Goal: Task Accomplishment & Management: Manage account settings

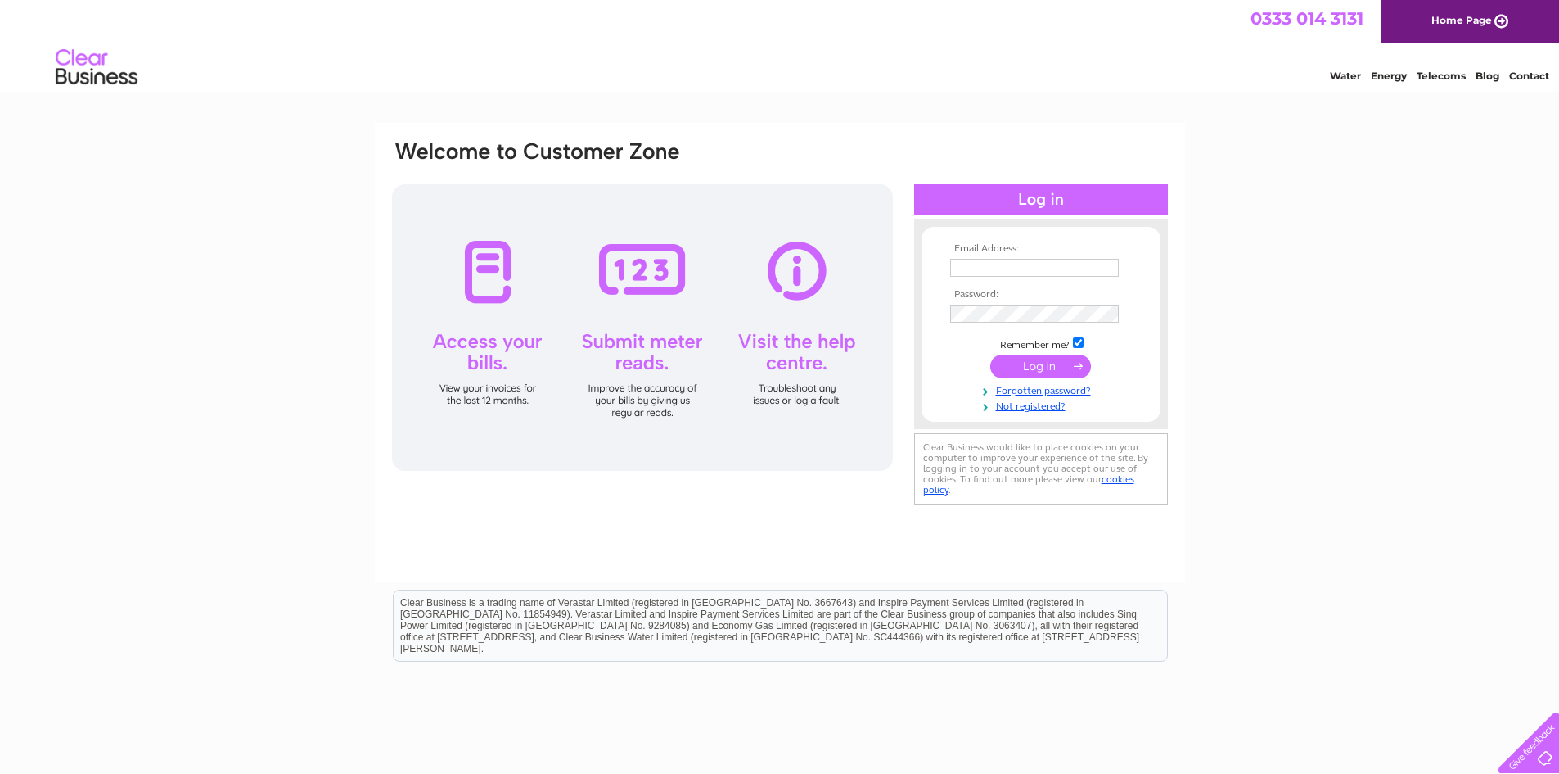
type input "[EMAIL_ADDRESS][PERSON_NAME][DOMAIN_NAME]"
click at [1057, 361] on input "submit" at bounding box center [1040, 365] width 101 height 23
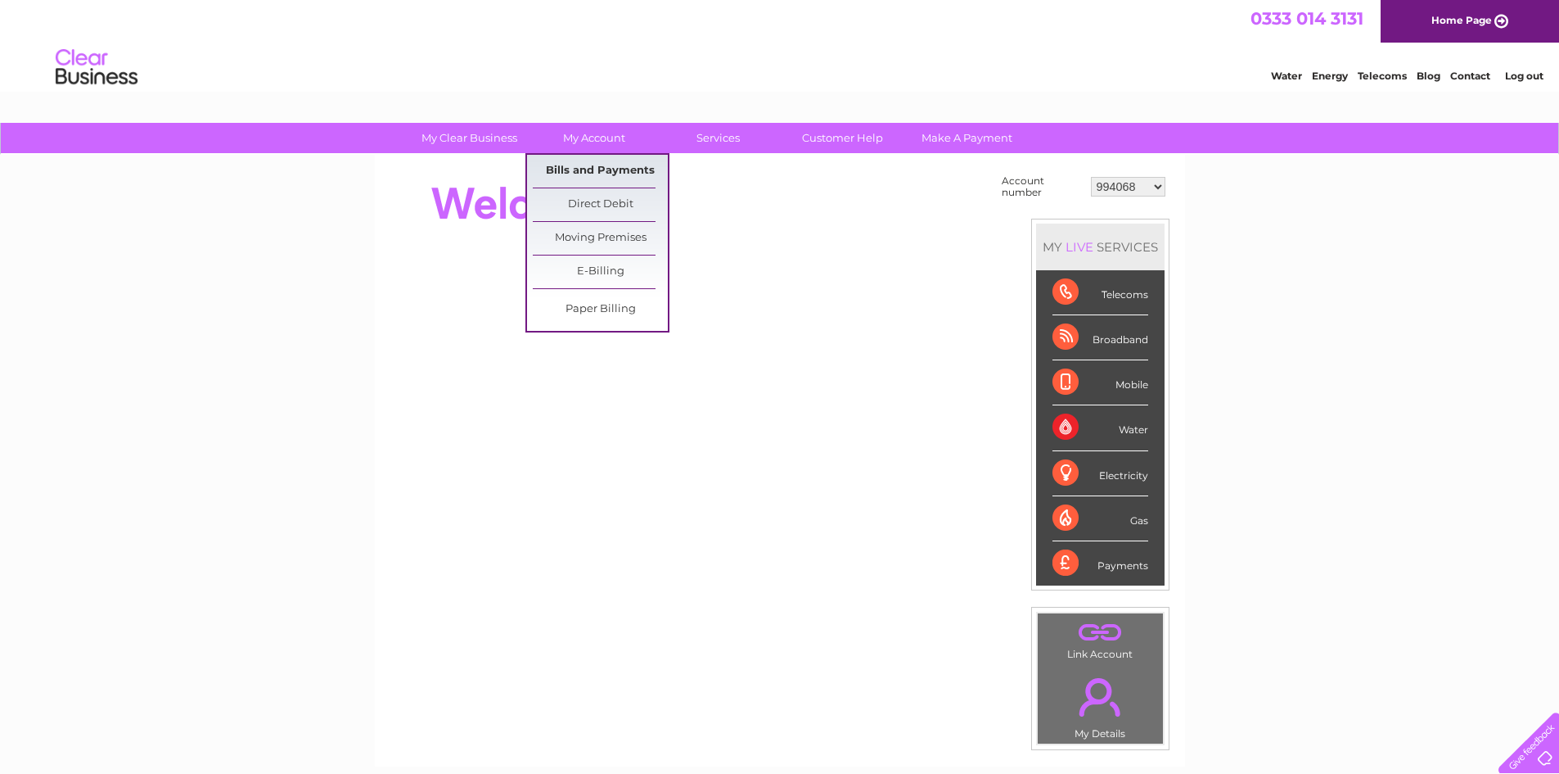
click at [593, 171] on link "Bills and Payments" at bounding box center [600, 171] width 135 height 33
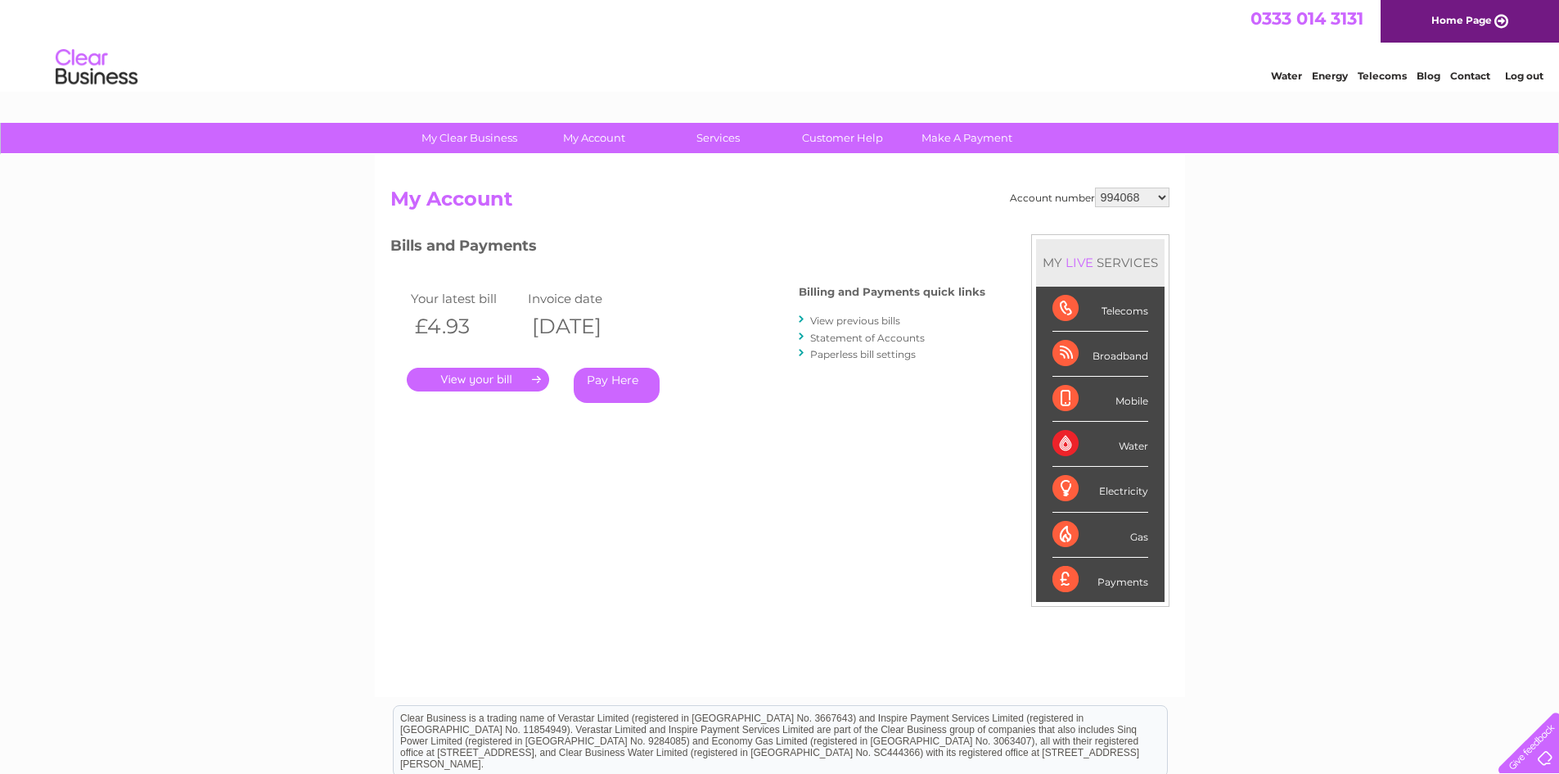
click at [1099, 196] on select "994068 1068365 1136540 30309099 30311347" at bounding box center [1132, 197] width 74 height 20
select select "1068365"
click at [1095, 187] on select "994068 1068365 1136540 30309099 30311347" at bounding box center [1132, 197] width 74 height 20
click at [479, 382] on link "." at bounding box center [478, 380] width 142 height 24
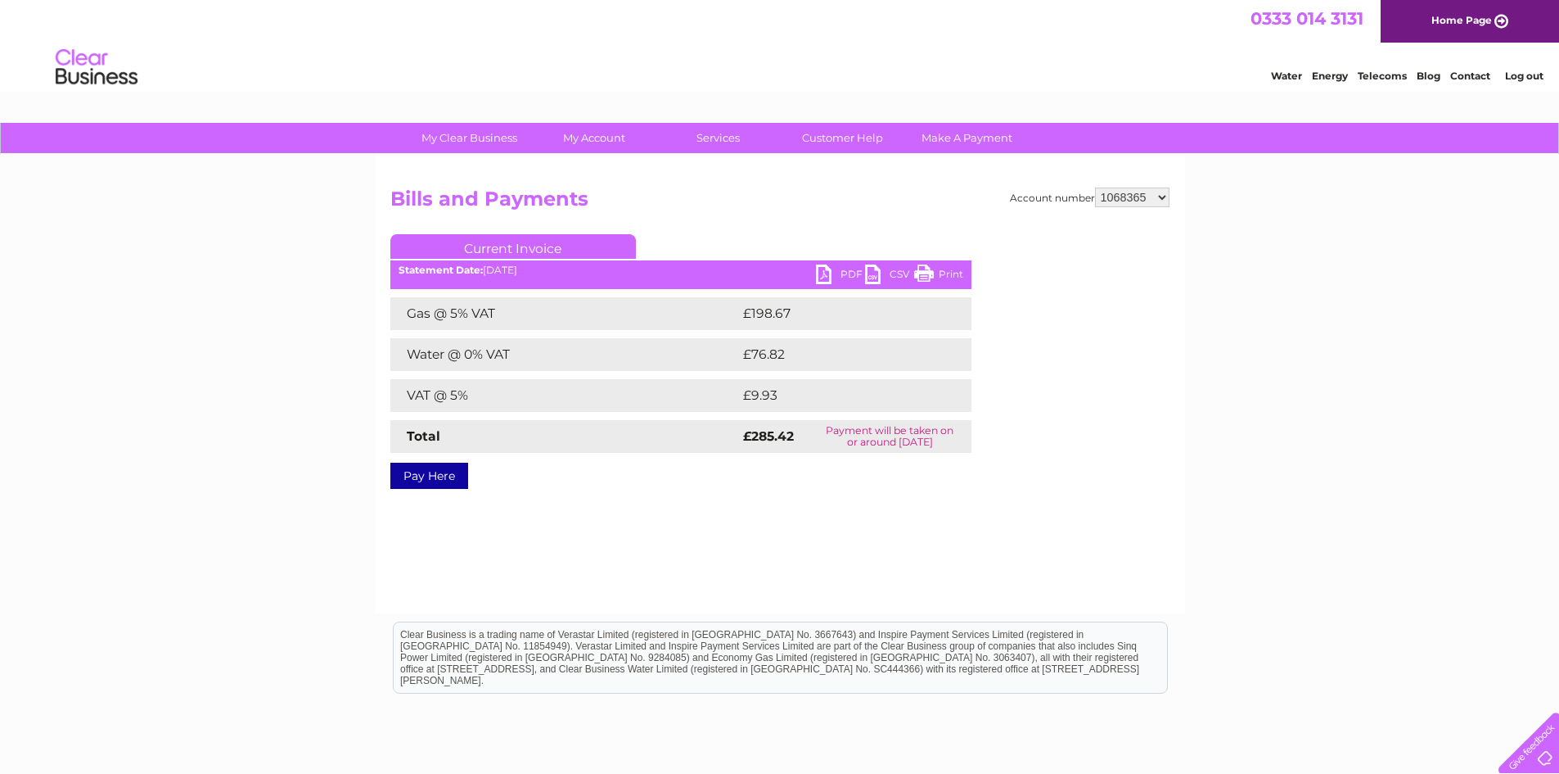
click at [846, 273] on link "PDF" at bounding box center [840, 276] width 49 height 24
click at [1113, 194] on select "994068 1068365 1136540 30309099 30311347" at bounding box center [1132, 197] width 74 height 20
select select "994068"
click at [1095, 187] on select "994068 1068365 1136540 30309099 30311347" at bounding box center [1132, 197] width 74 height 20
click at [1134, 193] on select "994068 1068365 1136540 30309099 30311347" at bounding box center [1132, 197] width 74 height 20
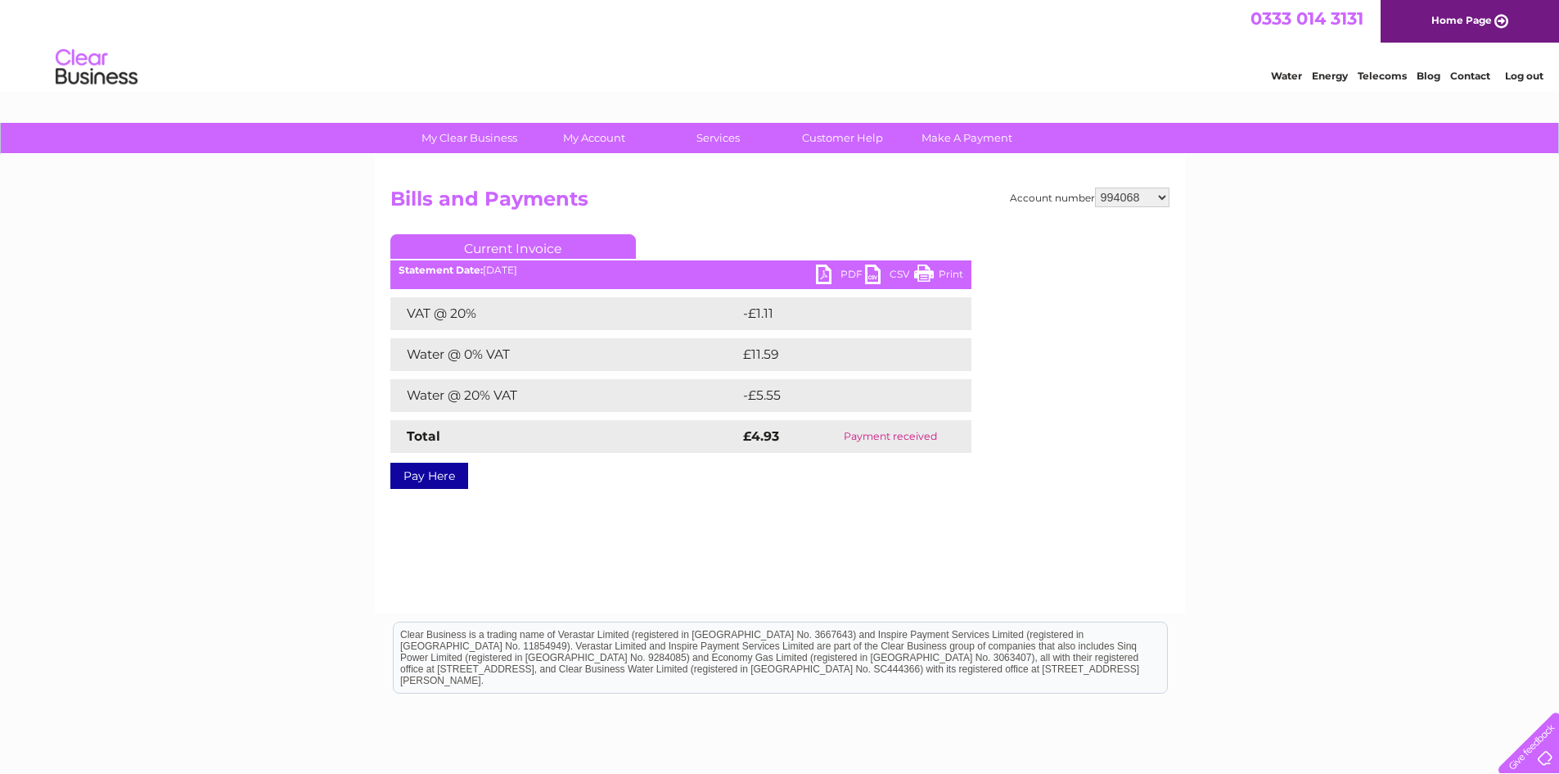
select select "1136540"
click at [1095, 187] on select "994068 1068365 1136540 30309099 30311347" at bounding box center [1132, 197] width 74 height 20
click at [1130, 196] on select "994068 1068365 1136540 30309099 30311347" at bounding box center [1132, 197] width 74 height 20
select select "30309099"
click at [1095, 187] on select "994068 1068365 1136540 30309099 30311347" at bounding box center [1132, 197] width 74 height 20
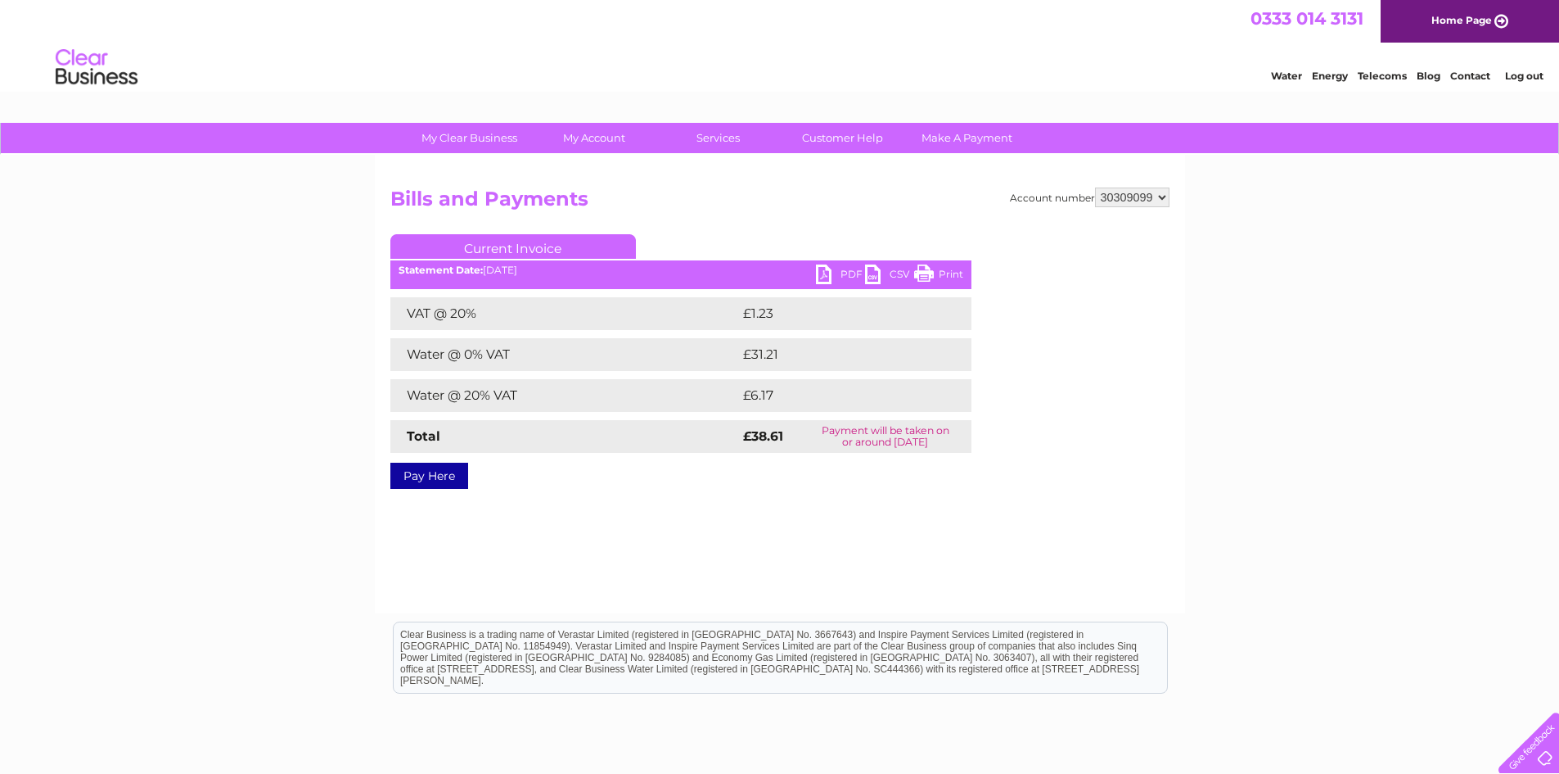
click at [1122, 204] on select "994068 1068365 1136540 30309099 30311347" at bounding box center [1132, 197] width 74 height 20
select select "30311347"
click at [1095, 187] on select "994068 1068365 1136540 30309099 30311347" at bounding box center [1132, 197] width 74 height 20
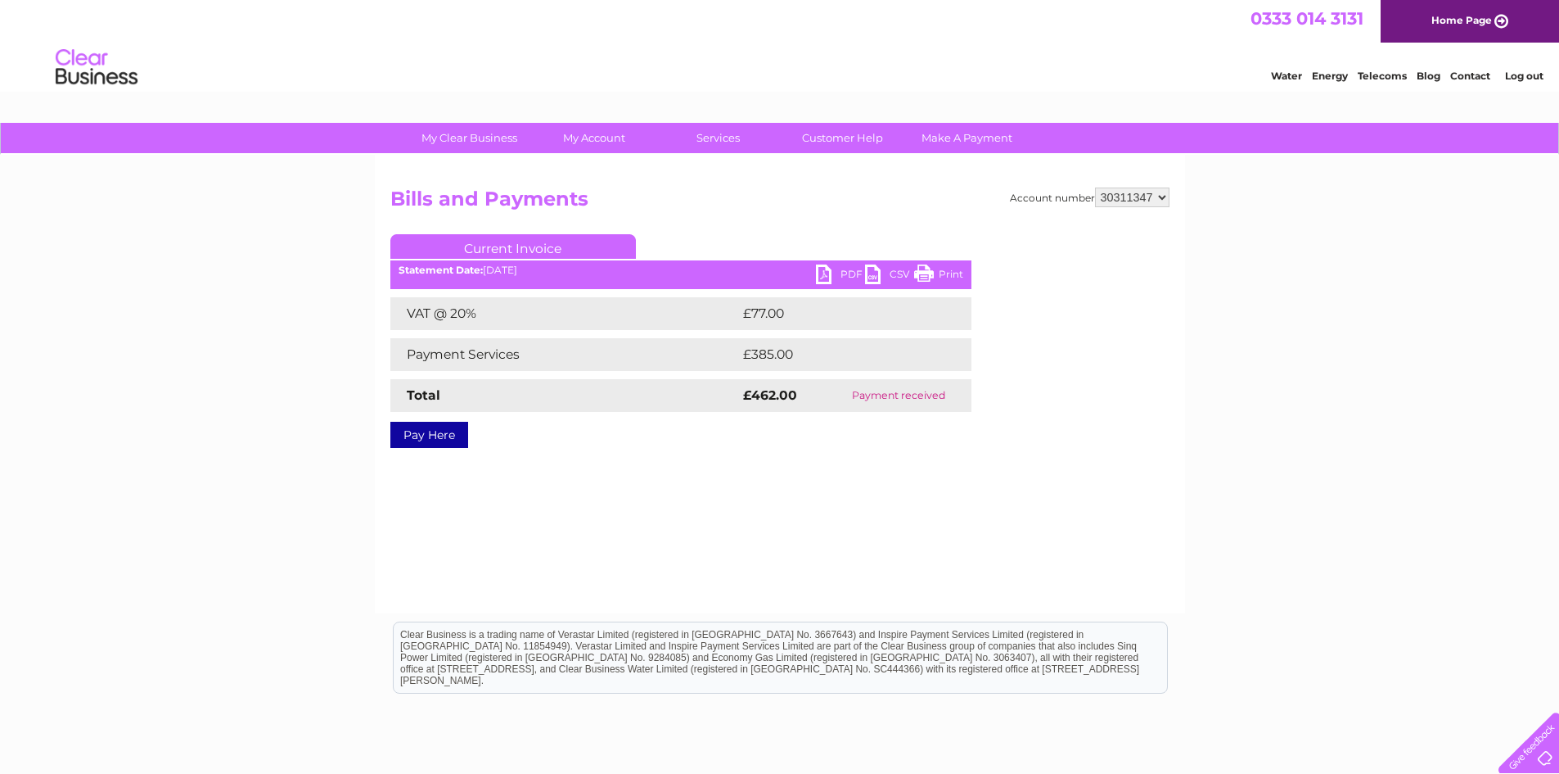
click at [1516, 73] on link "Log out" at bounding box center [1524, 76] width 38 height 12
